Goal: Obtain resource: Download file/media

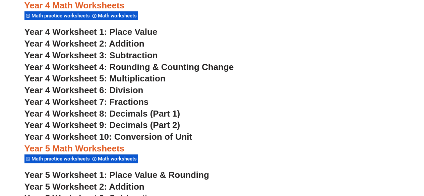
scroll to position [1255, 0]
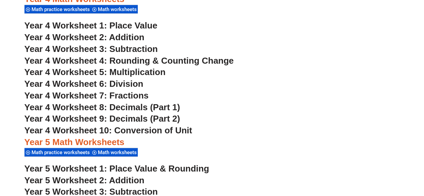
click at [125, 82] on span "Year 4 Worksheet 6: Division" at bounding box center [83, 84] width 119 height 10
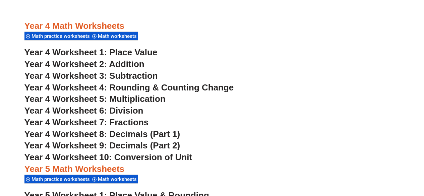
scroll to position [1226, 0]
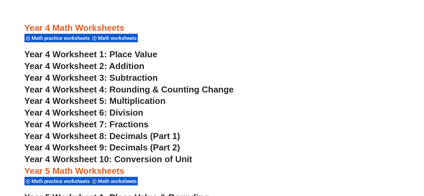
click at [122, 110] on span "Year 4 Worksheet 6: Division" at bounding box center [83, 112] width 119 height 10
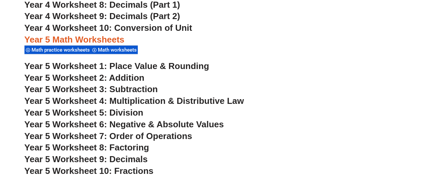
scroll to position [1367, 0]
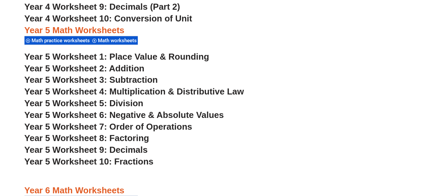
click at [134, 106] on span "Year 5 Worksheet 5: Division" at bounding box center [83, 103] width 119 height 10
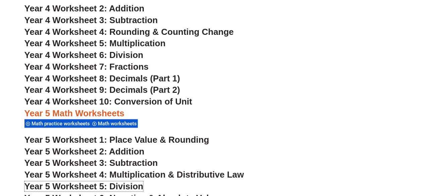
scroll to position [1283, 0]
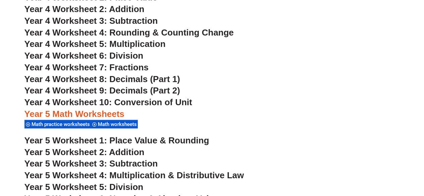
click at [124, 57] on span "Year 4 Worksheet 6: Division" at bounding box center [83, 56] width 119 height 10
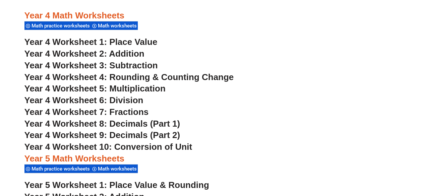
scroll to position [1248, 0]
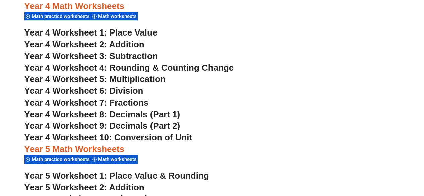
click at [313, 68] on h3 "Year 4 Worksheet 4: Rounding & Counting Change" at bounding box center [211, 67] width 375 height 11
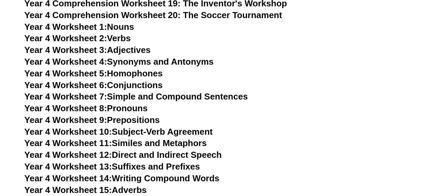
scroll to position [2975, 0]
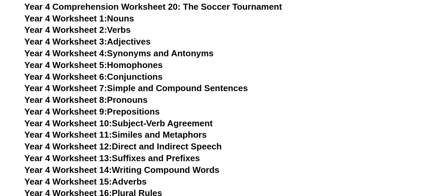
click at [181, 133] on link "Year 4 Worksheet 11: Similes and Metaphors" at bounding box center [115, 135] width 182 height 10
click at [147, 78] on link "Year 4 Worksheet 6: Conjunctions" at bounding box center [93, 77] width 138 height 10
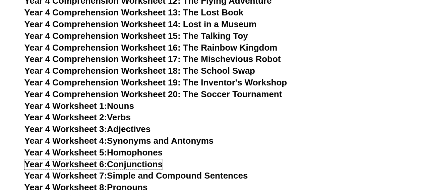
scroll to position [2881, 0]
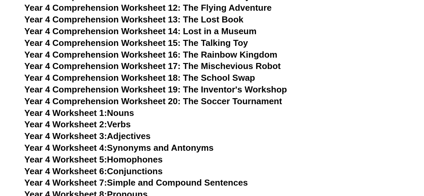
click at [226, 22] on span "Year 4 Comprehension Worksheet 13: The Lost Book" at bounding box center [133, 19] width 219 height 10
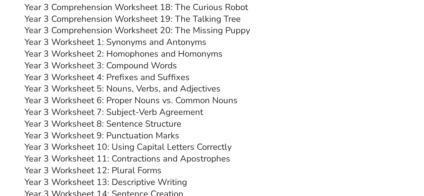
scroll to position [2453, 0]
click at [226, 19] on link "Year 3 Comprehension Worksheet 19: The Talking Tree" at bounding box center [132, 19] width 216 height 12
click at [192, 55] on link "Year 3 Worksheet 2: Homophones and Homonyms" at bounding box center [123, 54] width 198 height 12
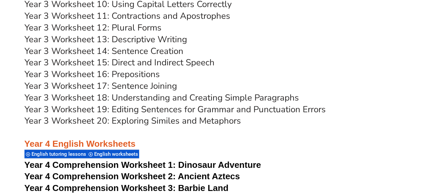
scroll to position [2612, 0]
